Goal: Transaction & Acquisition: Purchase product/service

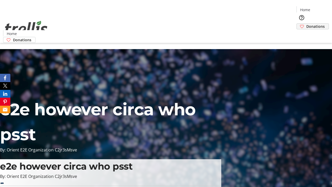
click at [306, 24] on span "Donations" at bounding box center [315, 26] width 18 height 5
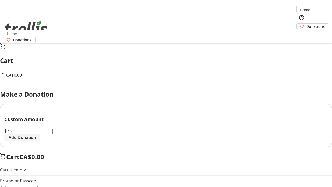
click at [36, 140] on span "Add Donation" at bounding box center [22, 137] width 27 height 6
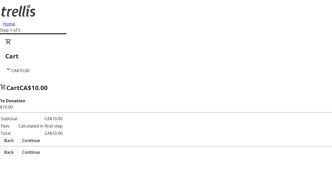
select select "CA"
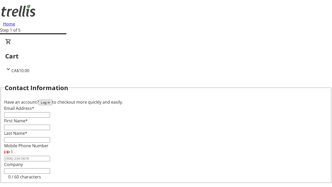
click at [52, 100] on button "Log in" at bounding box center [45, 102] width 13 height 5
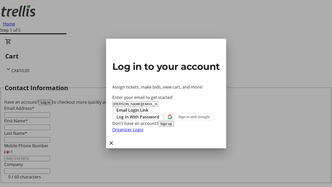
type input "[PERSON_NAME][EMAIL_ADDRESS][DOMAIN_NAME]"
click at [148, 107] on span "Email Login Link" at bounding box center [132, 110] width 32 height 6
